Goal: Task Accomplishment & Management: Manage account settings

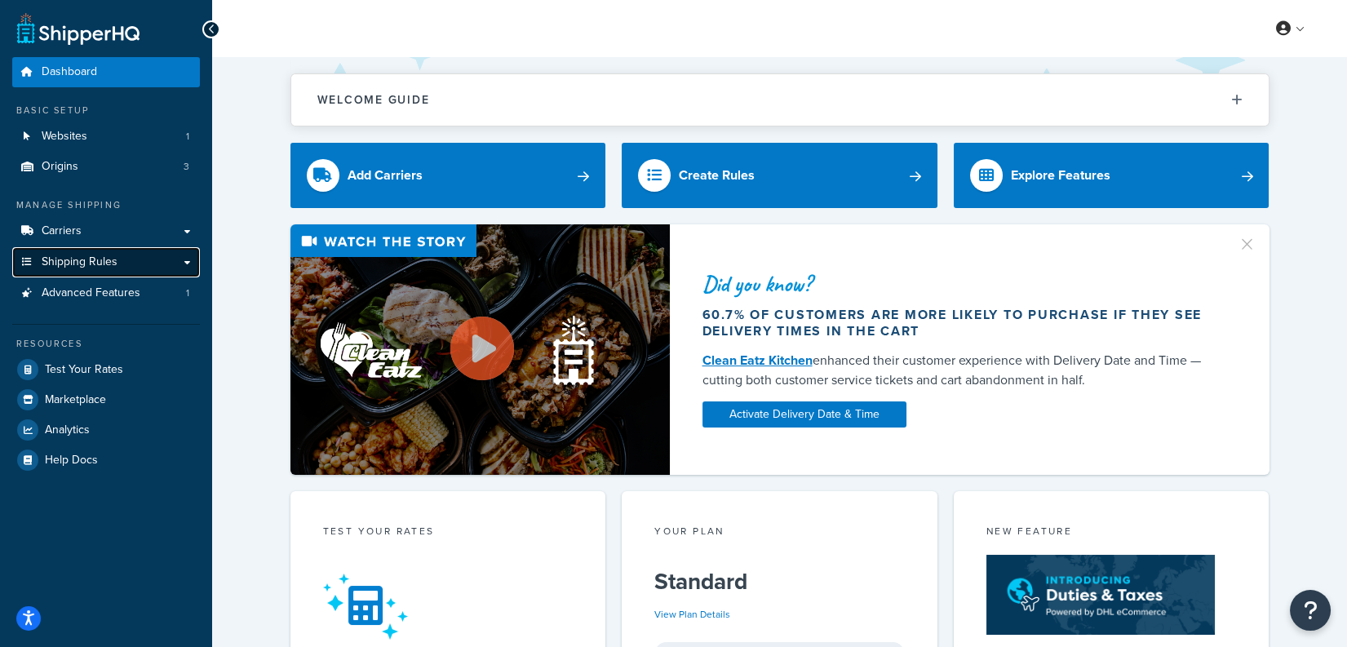
click at [75, 266] on span "Shipping Rules" at bounding box center [80, 262] width 76 height 14
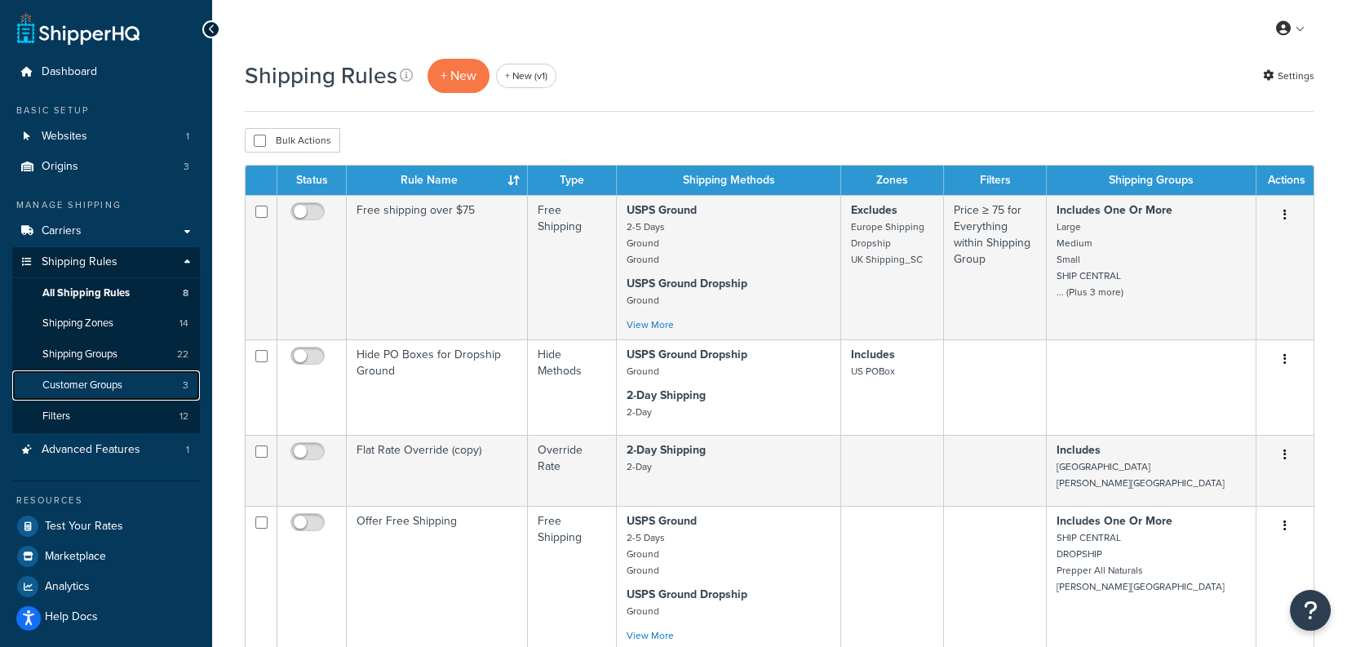
click at [146, 383] on link "Customer Groups 3" at bounding box center [106, 385] width 188 height 30
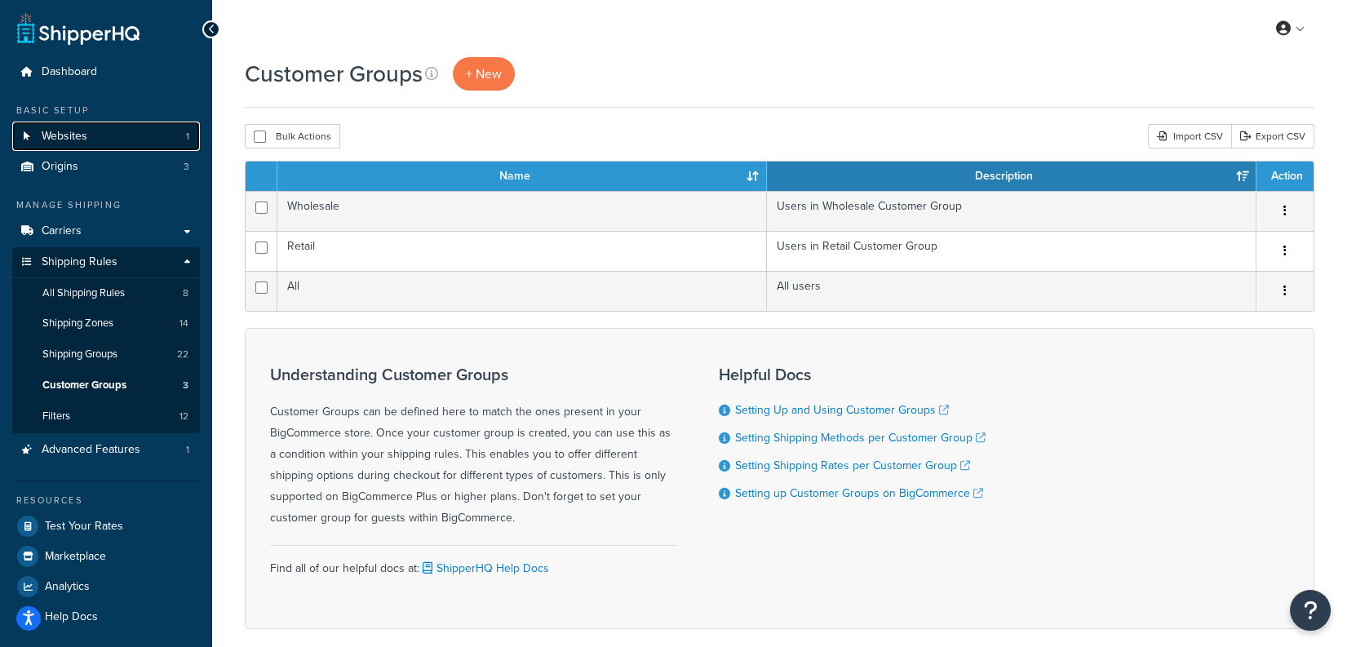
click at [132, 135] on link "Websites 1" at bounding box center [106, 137] width 188 height 30
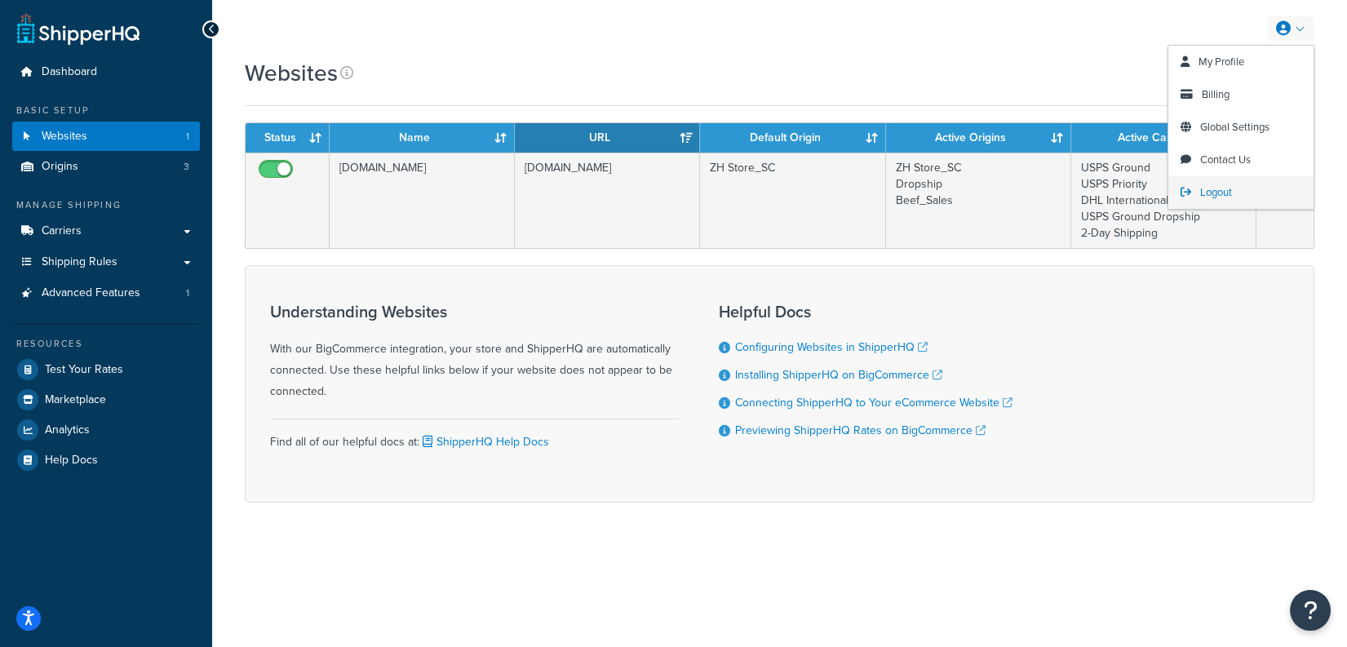
click at [1235, 184] on link "Logout" at bounding box center [1240, 192] width 145 height 33
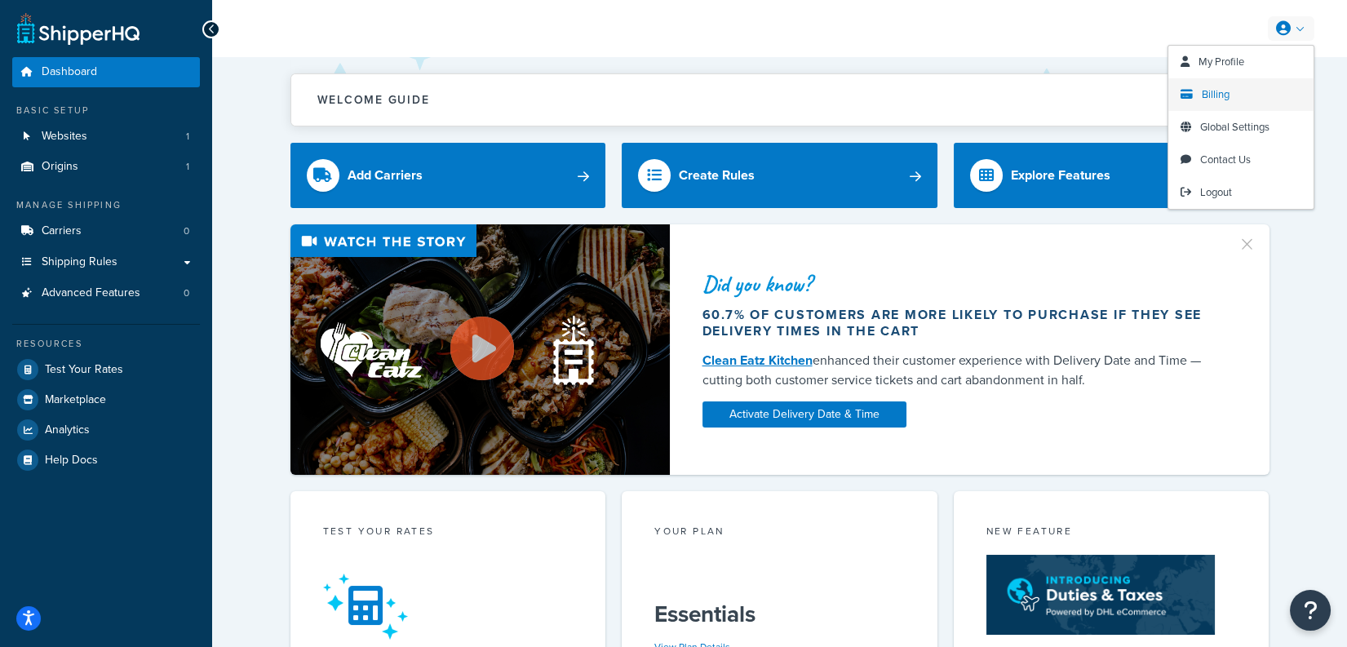
click at [1224, 100] on span "Billing" at bounding box center [1215, 93] width 28 height 15
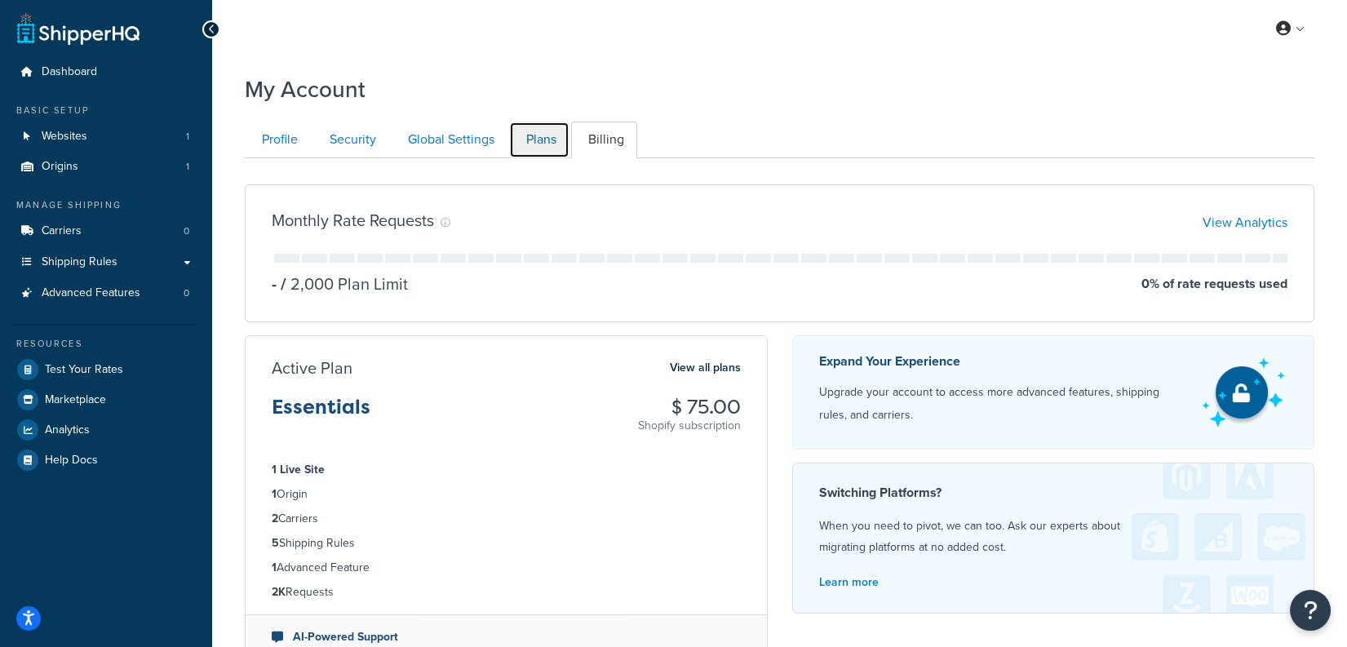
click at [545, 139] on link "Plans" at bounding box center [539, 140] width 60 height 37
